Goal: Transaction & Acquisition: Purchase product/service

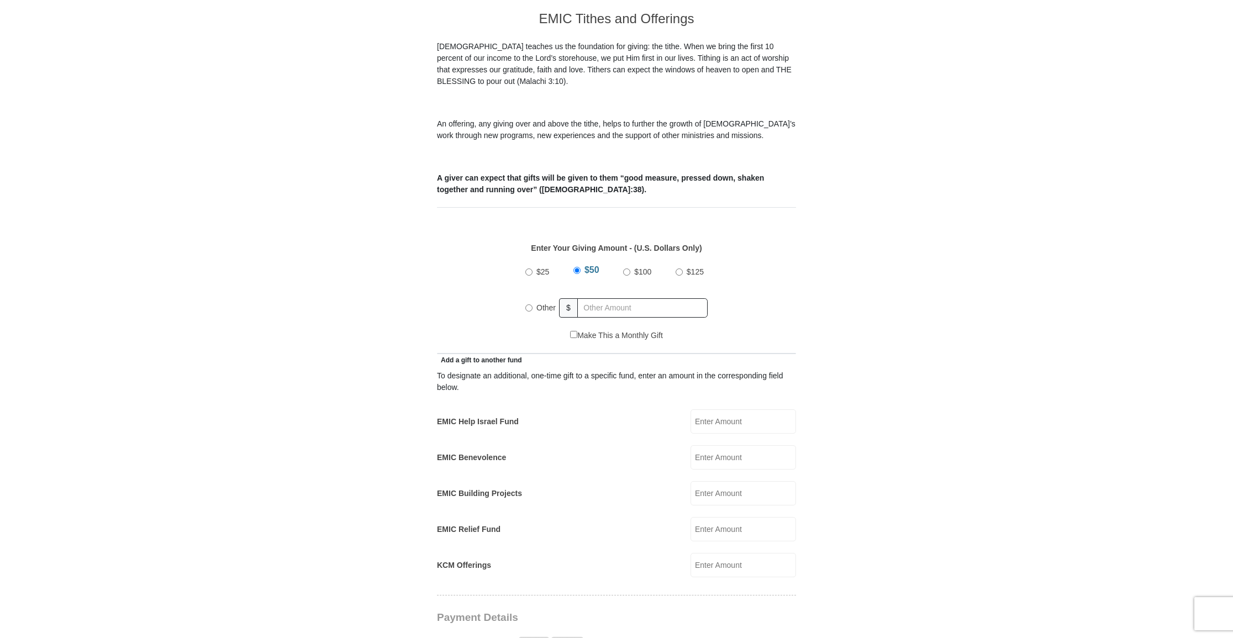
scroll to position [314, 0]
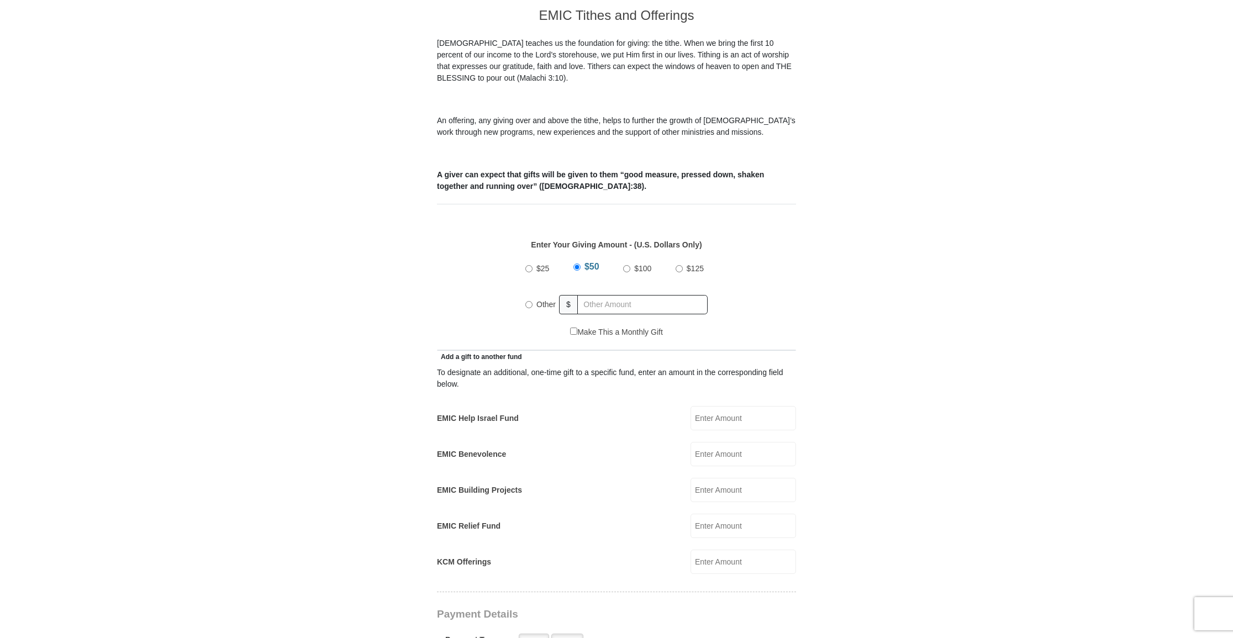
click at [733, 407] on input "EMIC Help Israel Fund" at bounding box center [742, 418] width 105 height 24
type input "55.00"
click at [717, 550] on input "KCM Offerings" at bounding box center [742, 562] width 105 height 24
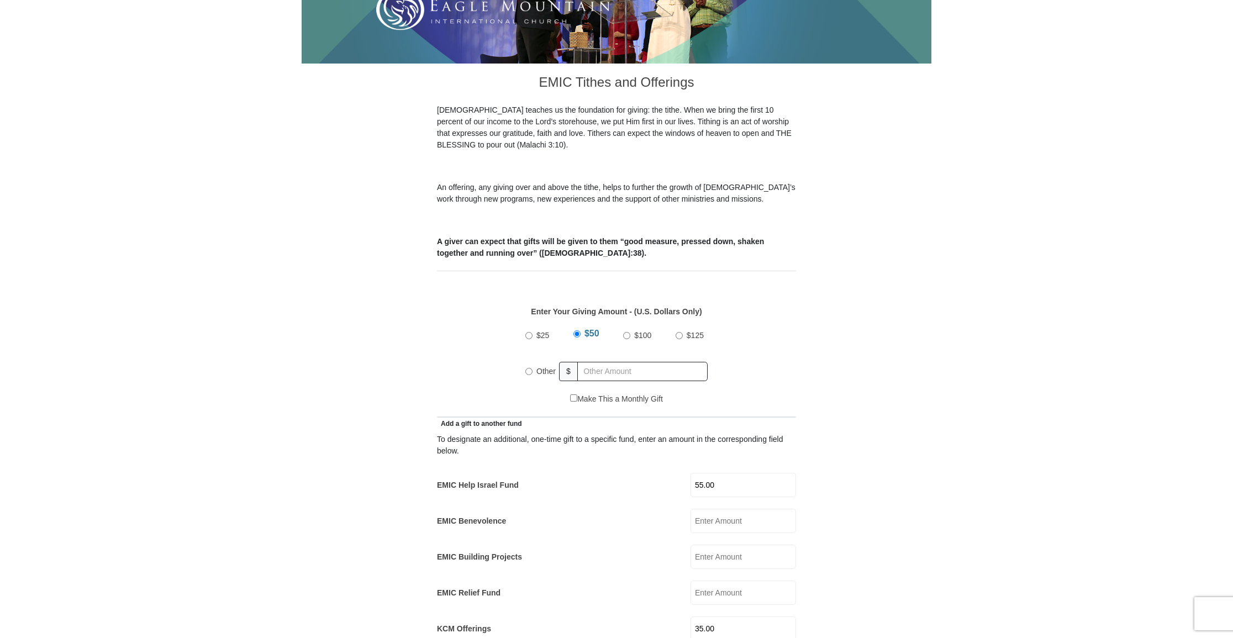
scroll to position [249, 0]
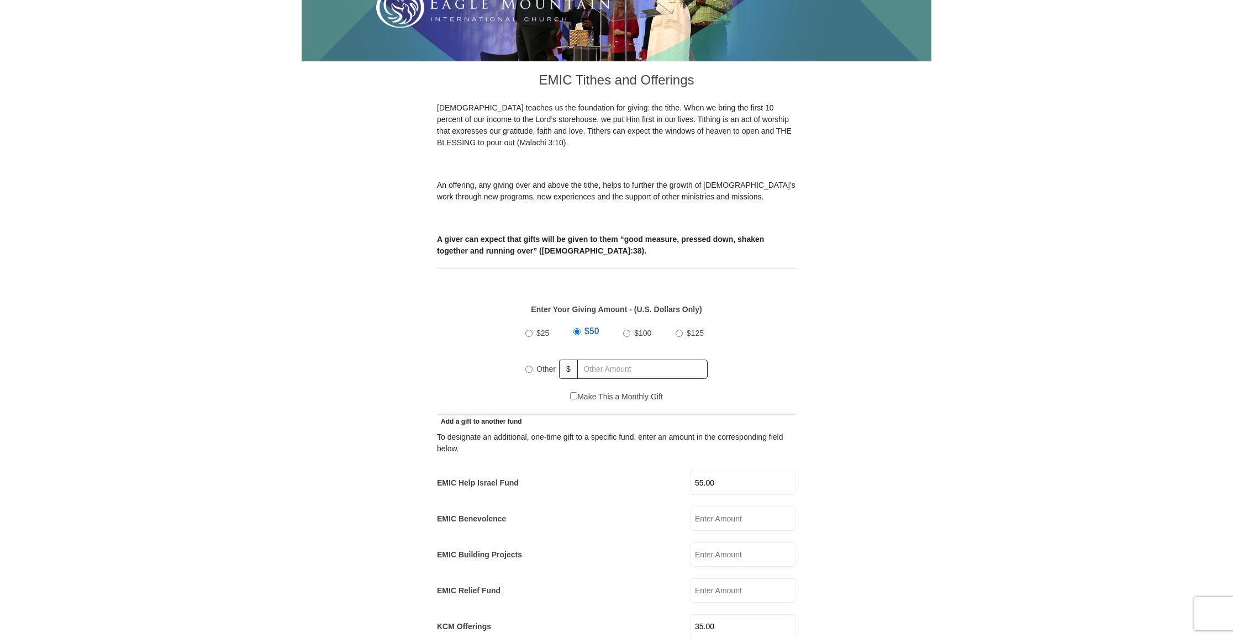
type input "35.00"
click at [528, 366] on input "Other" at bounding box center [528, 369] width 7 height 7
radio input "true"
type input "35.00"
drag, startPoint x: 720, startPoint y: 615, endPoint x: 697, endPoint y: 615, distance: 23.2
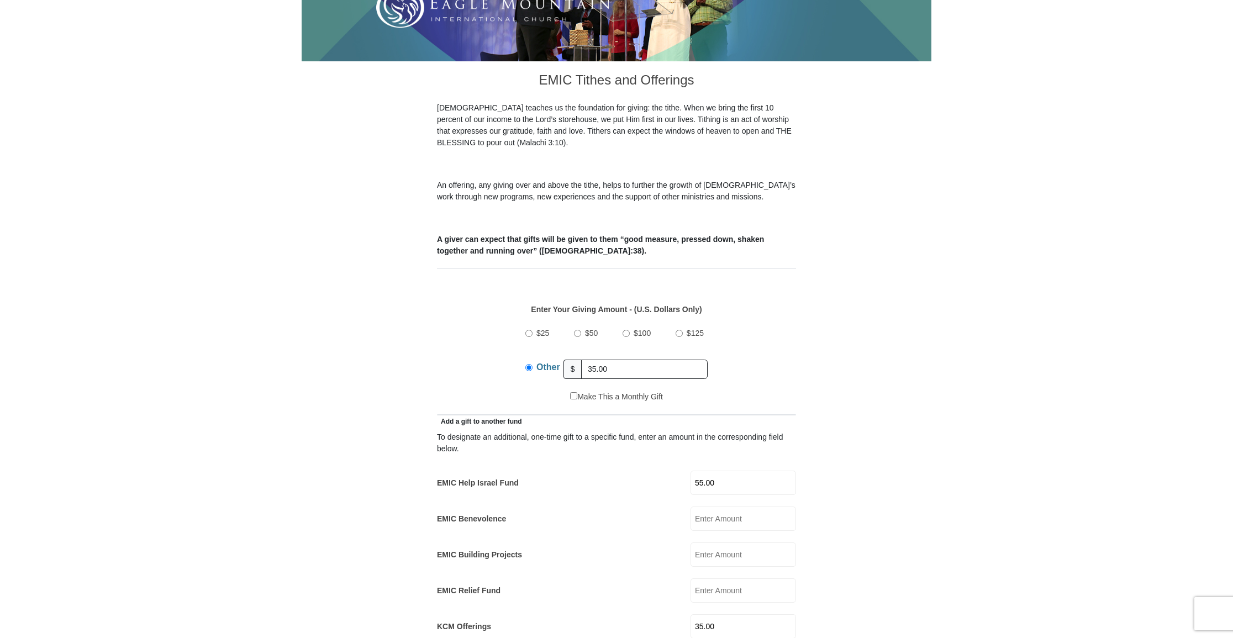
click at [697, 615] on div "KCM Offerings 35.00 KCM Offerings Amount must be a valid number Make This a Mon…" at bounding box center [616, 626] width 359 height 24
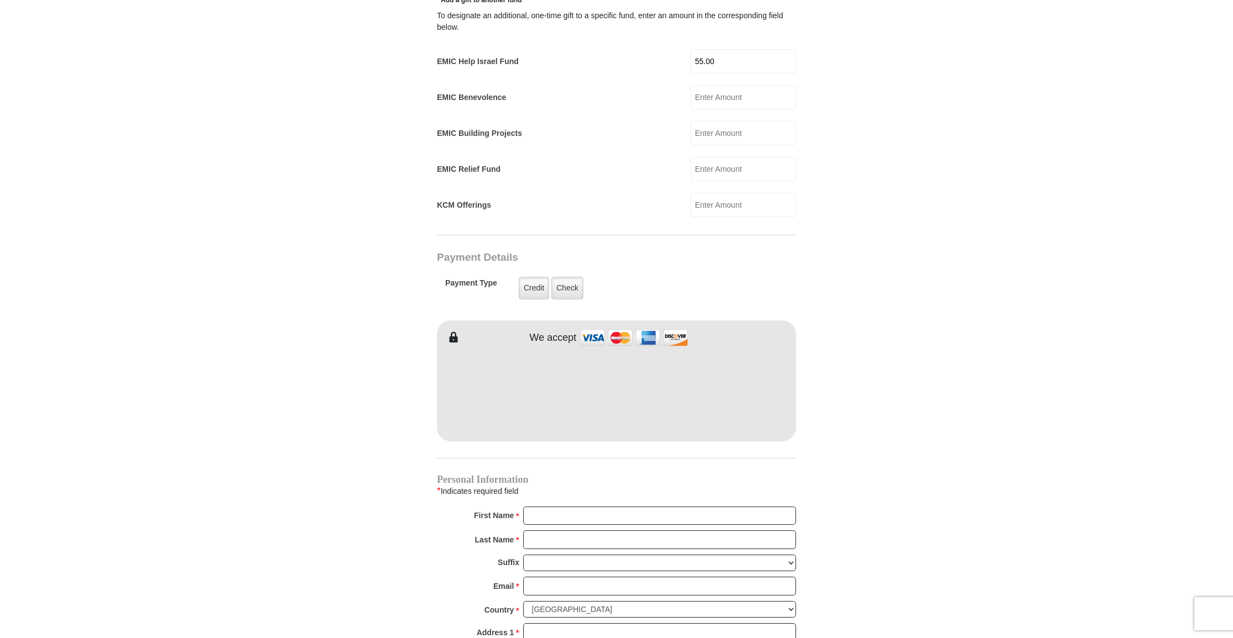
scroll to position [675, 0]
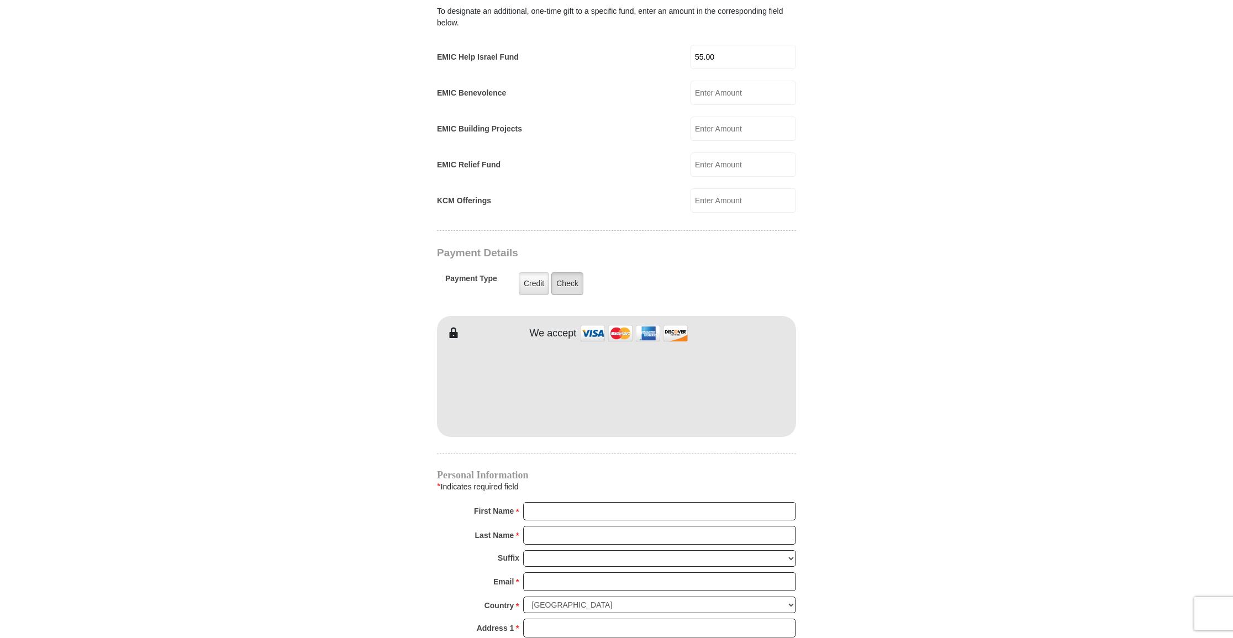
click at [566, 272] on label "Check" at bounding box center [567, 283] width 32 height 23
click at [0, 0] on input "Check" at bounding box center [0, 0] width 0 height 0
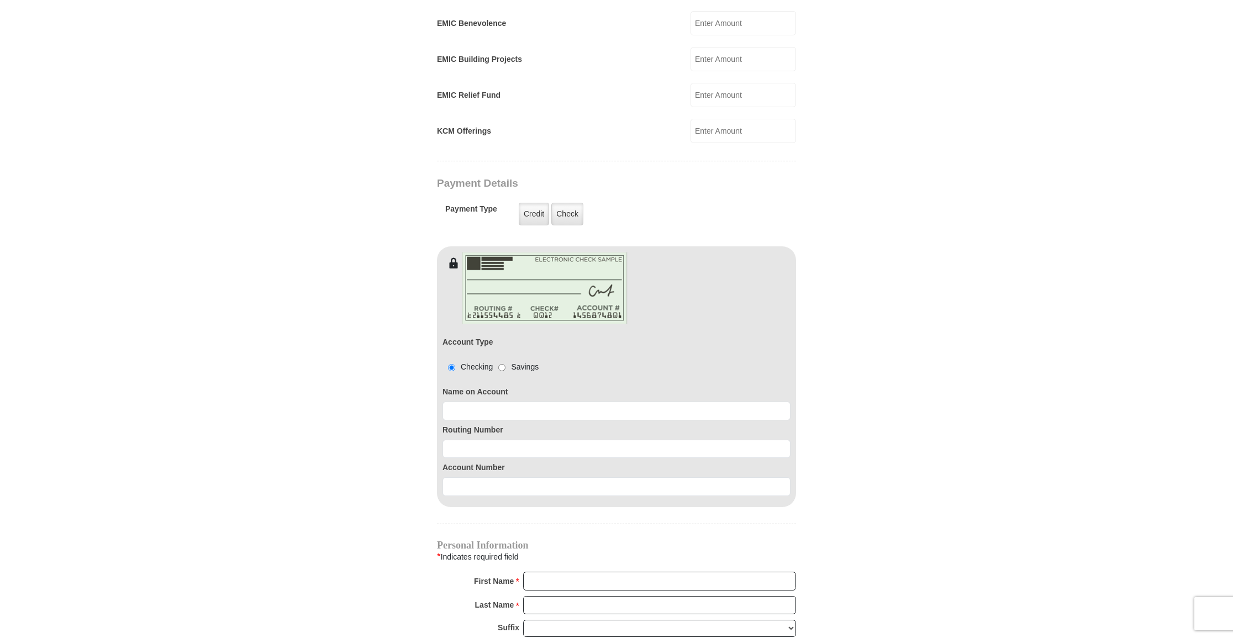
scroll to position [761, 0]
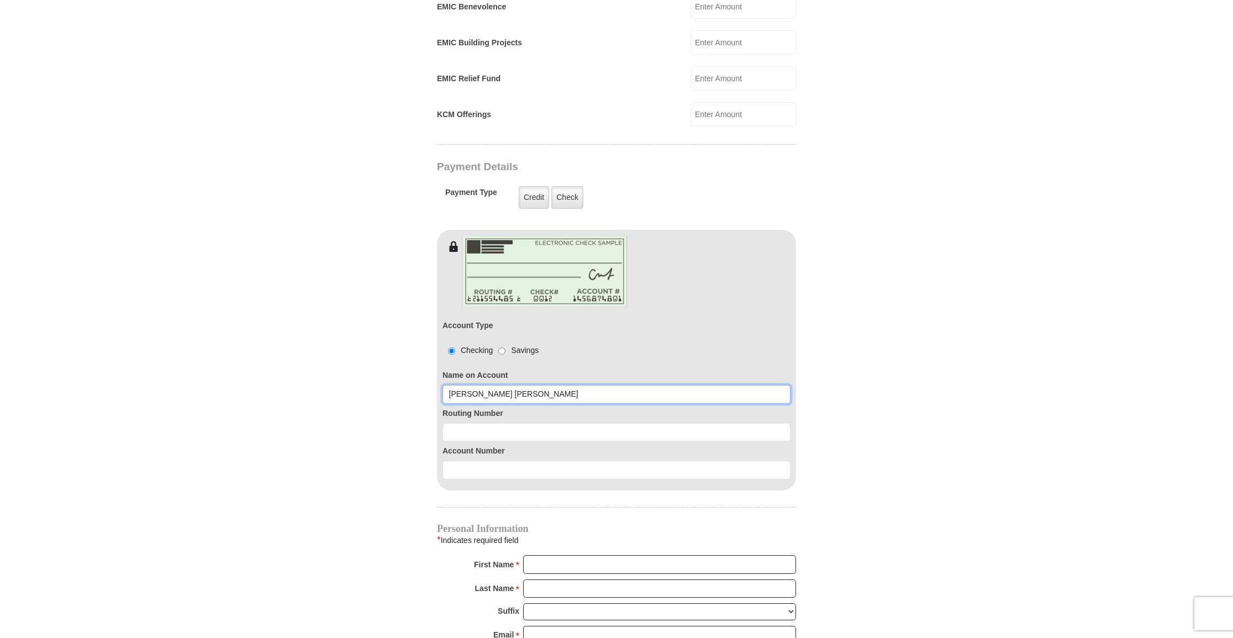
type input "[PERSON_NAME] [PERSON_NAME]"
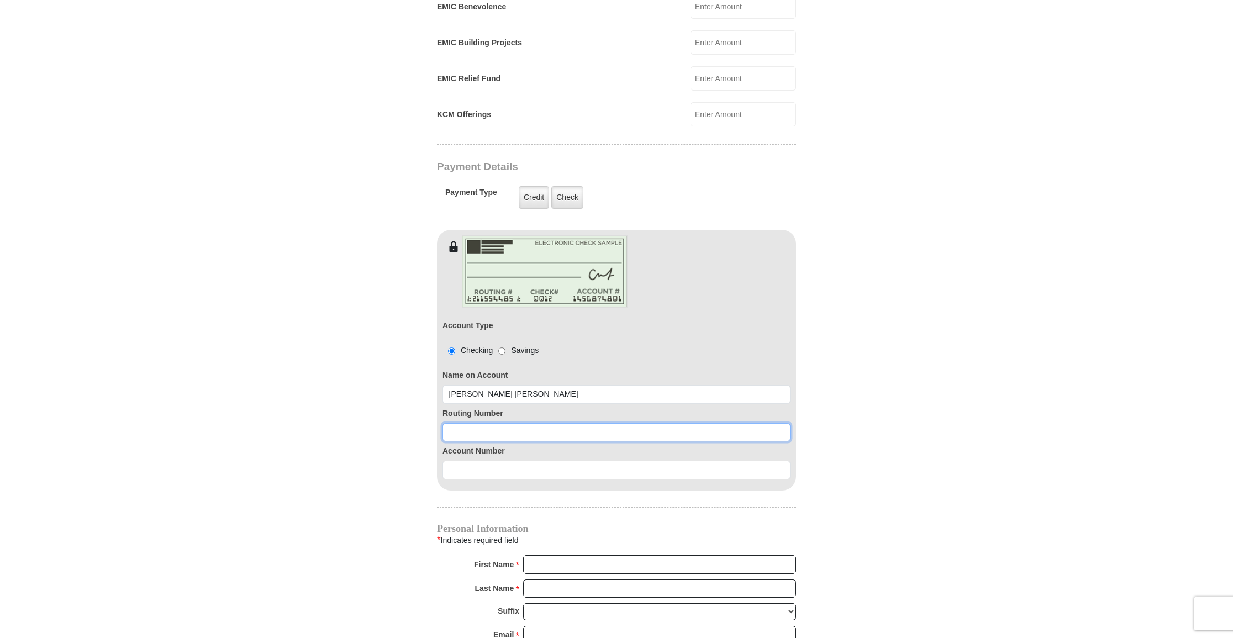
click at [543, 423] on input at bounding box center [616, 432] width 348 height 19
type input "071921891"
click at [481, 461] on input at bounding box center [616, 470] width 348 height 19
type input "4945215201"
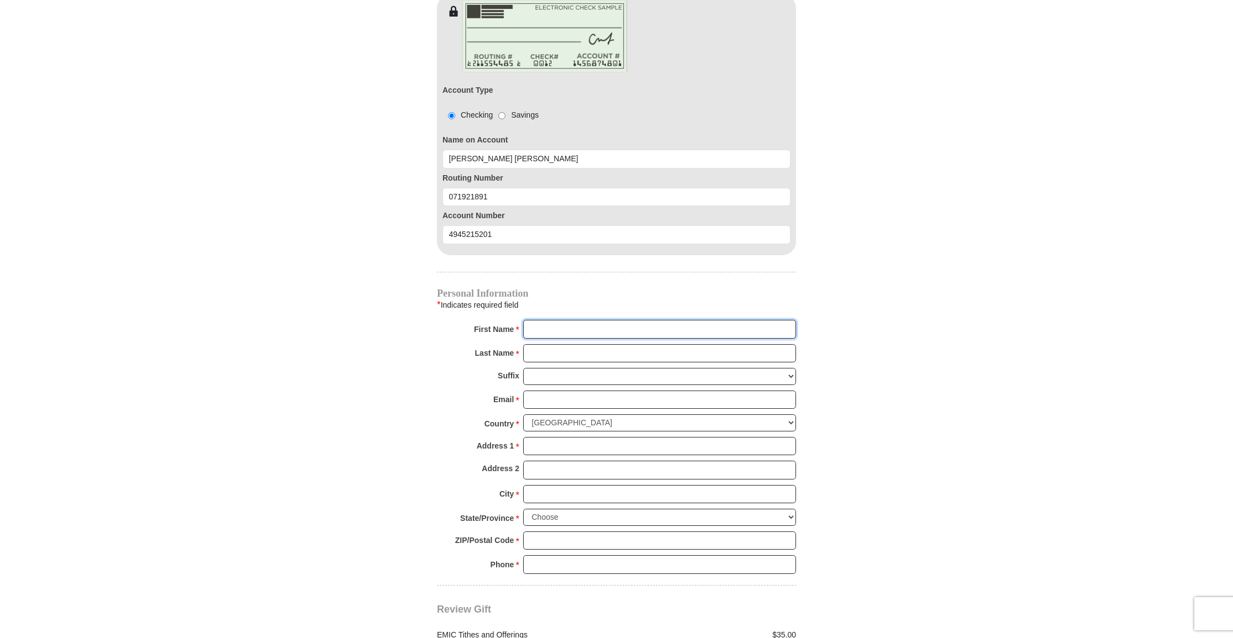
scroll to position [997, 0]
type input "[PERSON_NAME]"
drag, startPoint x: 531, startPoint y: 381, endPoint x: 542, endPoint y: 379, distance: 10.6
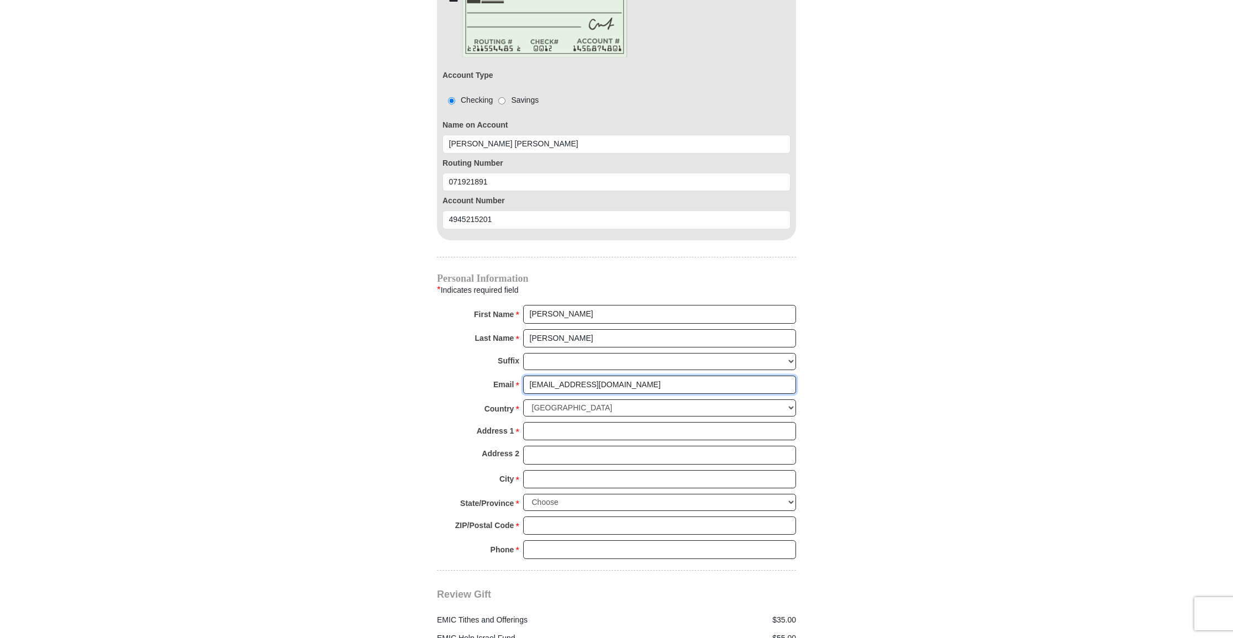
scroll to position [1011, 0]
type input "[EMAIL_ADDRESS][DOMAIN_NAME]"
type input "[STREET_ADDRESS]"
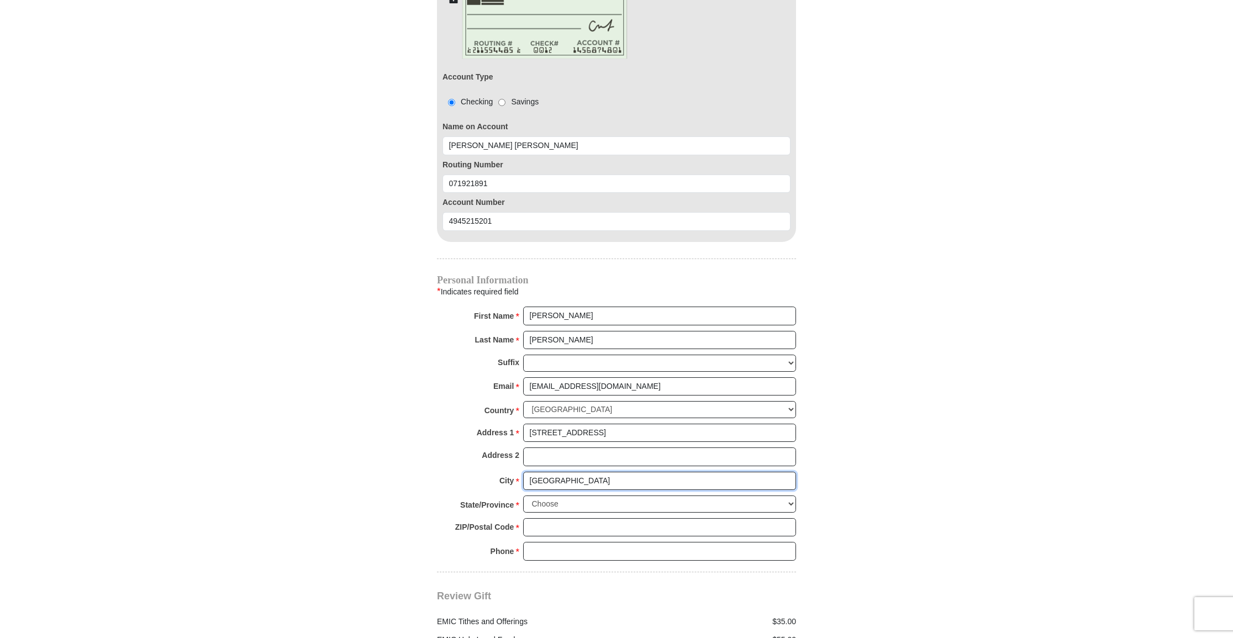
type input "[GEOGRAPHIC_DATA]"
select select "[GEOGRAPHIC_DATA]"
drag, startPoint x: 698, startPoint y: 503, endPoint x: 740, endPoint y: 498, distance: 42.3
type input "79935"
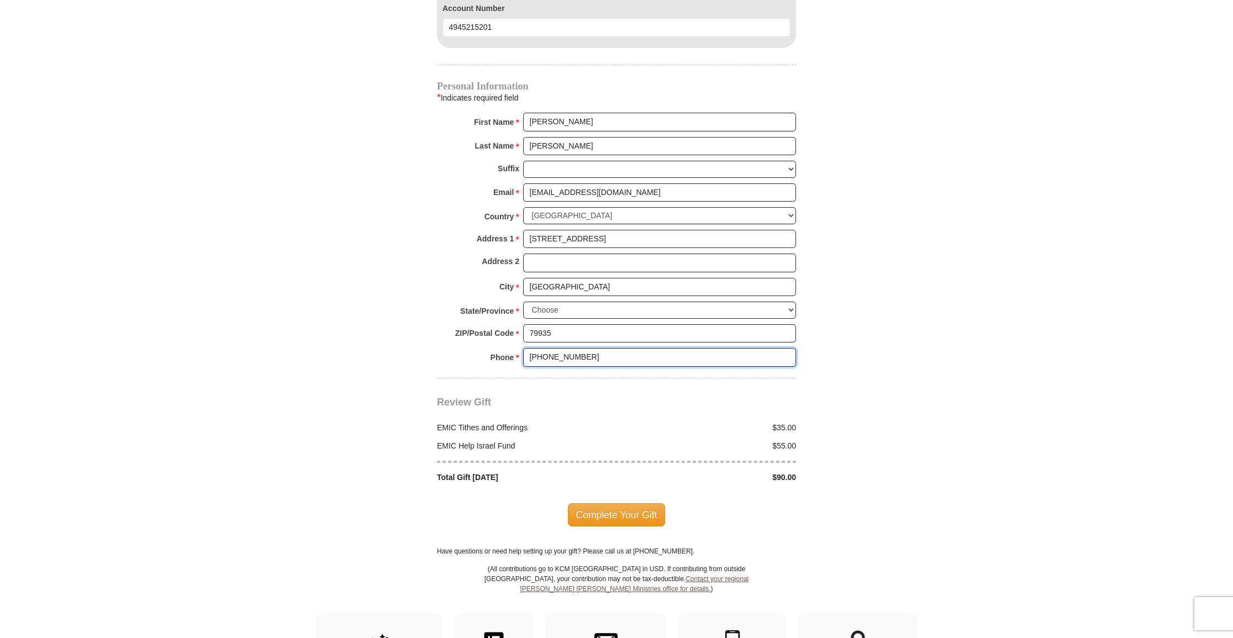
scroll to position [1206, 0]
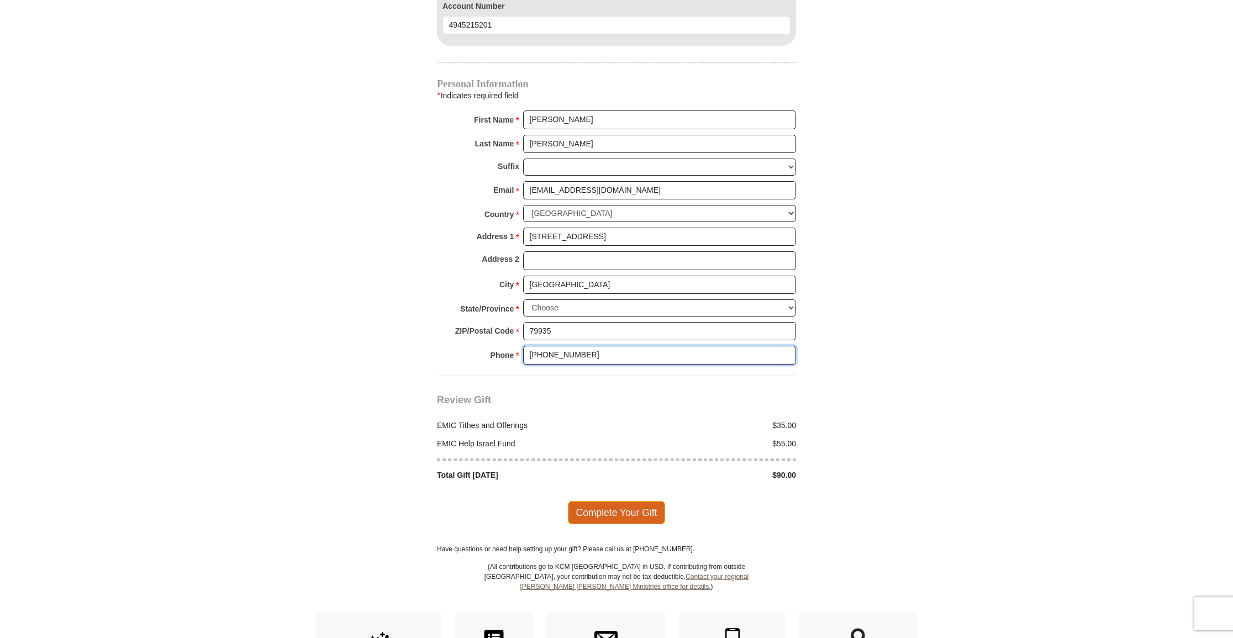
type input "[PHONE_NUMBER]"
click at [613, 501] on span "Complete Your Gift" at bounding box center [617, 512] width 98 height 23
